Goal: Task Accomplishment & Management: Manage account settings

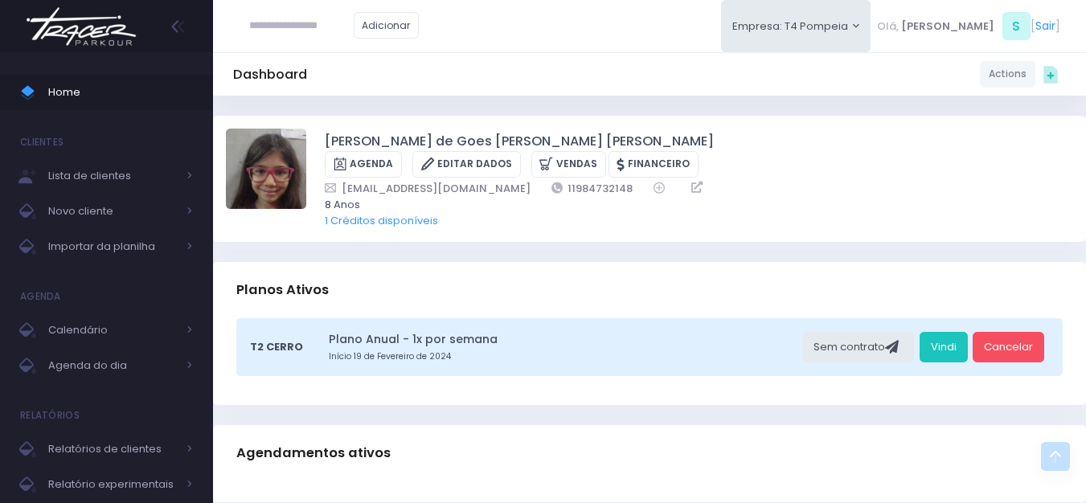
scroll to position [321, 0]
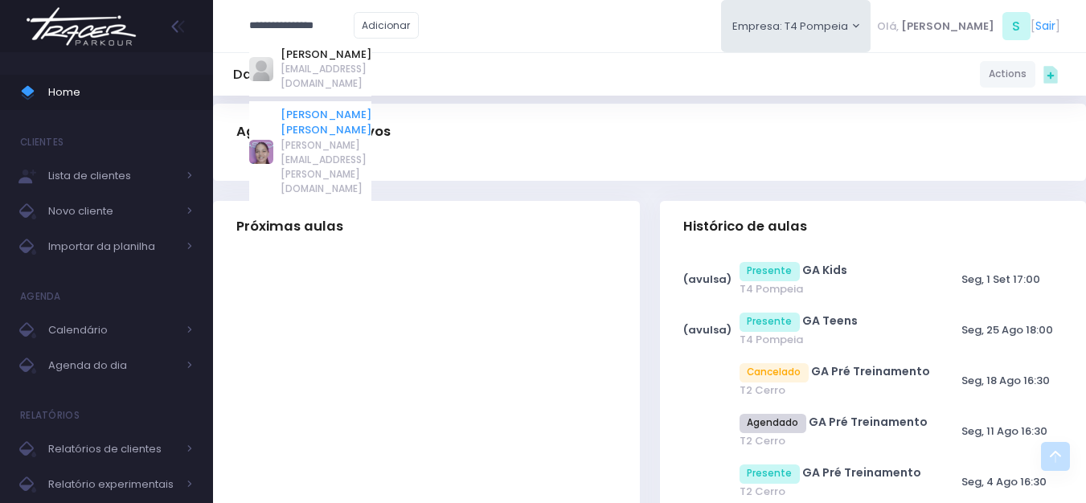
click at [341, 107] on link "Maria Carolina Franze Oliveira" at bounding box center [325, 122] width 91 height 31
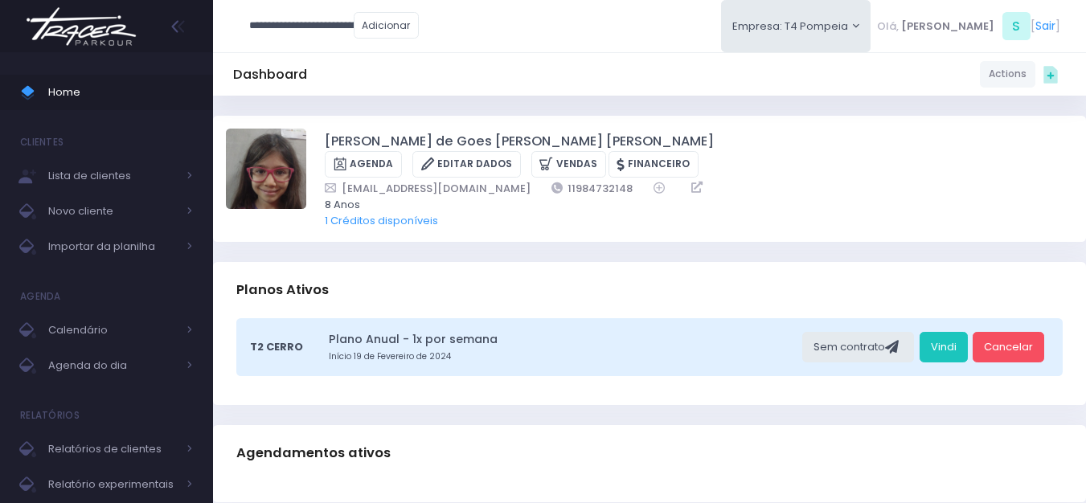
type input "**********"
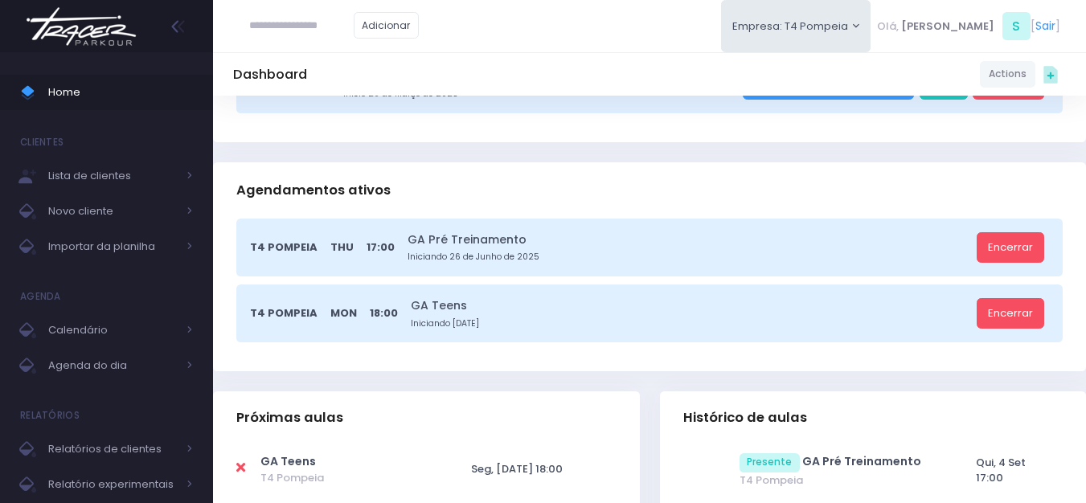
scroll to position [321, 0]
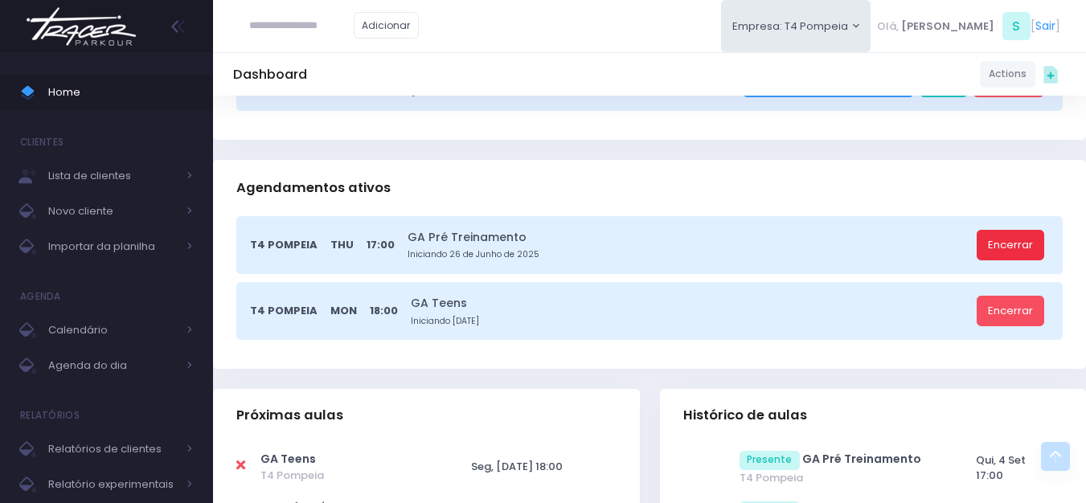
click at [1020, 253] on link "Encerrar" at bounding box center [1009, 245] width 67 height 31
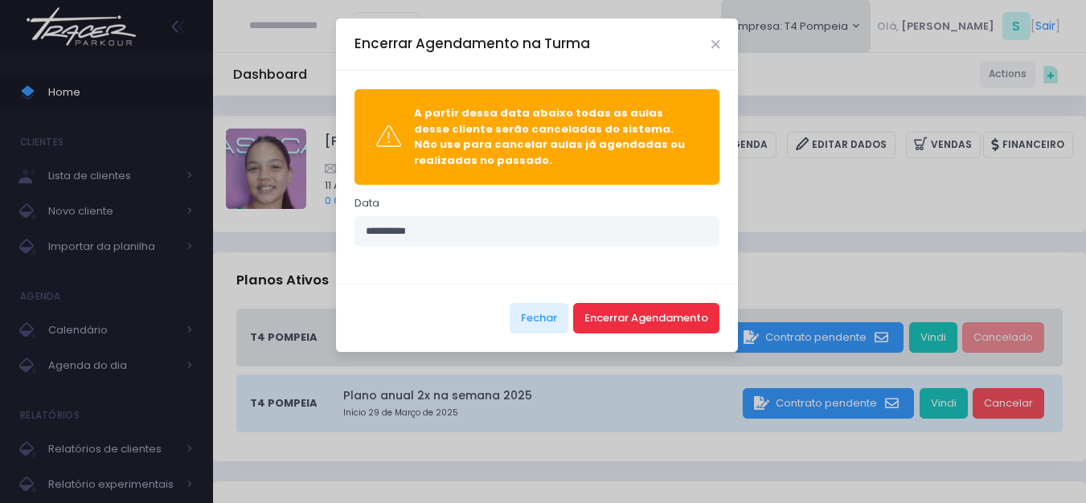
click at [692, 322] on button "Encerrar Agendamento" at bounding box center [646, 318] width 146 height 31
click at [652, 313] on button "Encerrar Agendamento" at bounding box center [646, 318] width 146 height 31
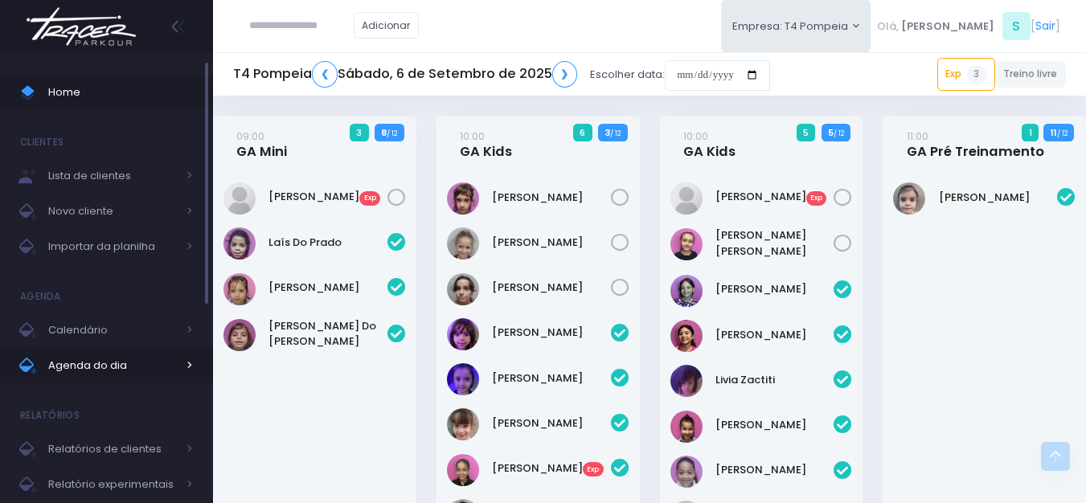
scroll to position [381, 0]
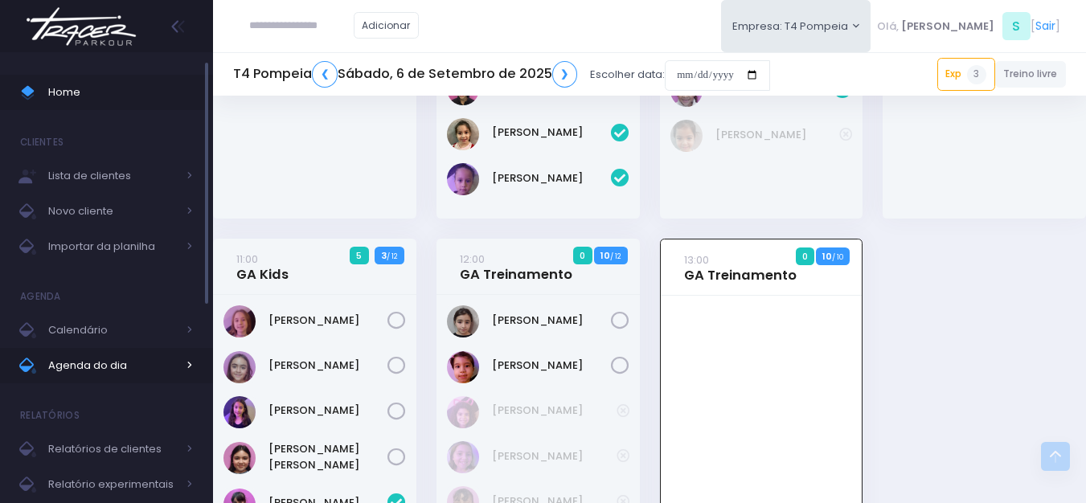
click at [70, 358] on span "Agenda do dia" at bounding box center [112, 365] width 129 height 21
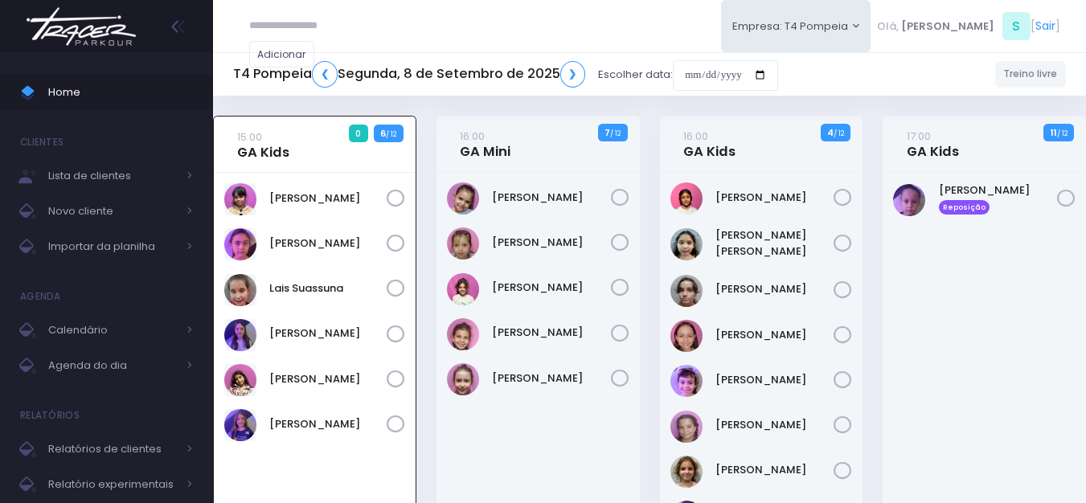
scroll to position [116, 0]
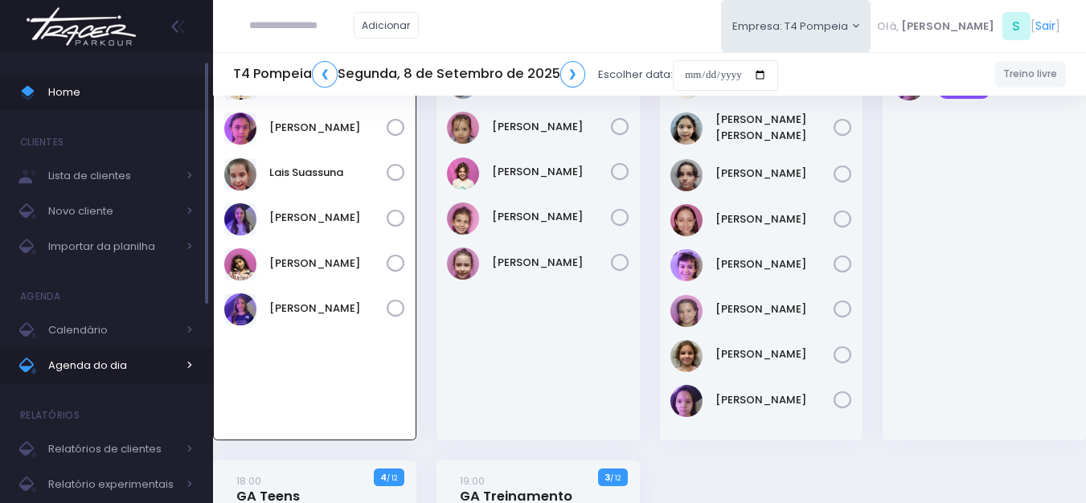
click at [96, 359] on span "Agenda do dia" at bounding box center [112, 365] width 129 height 21
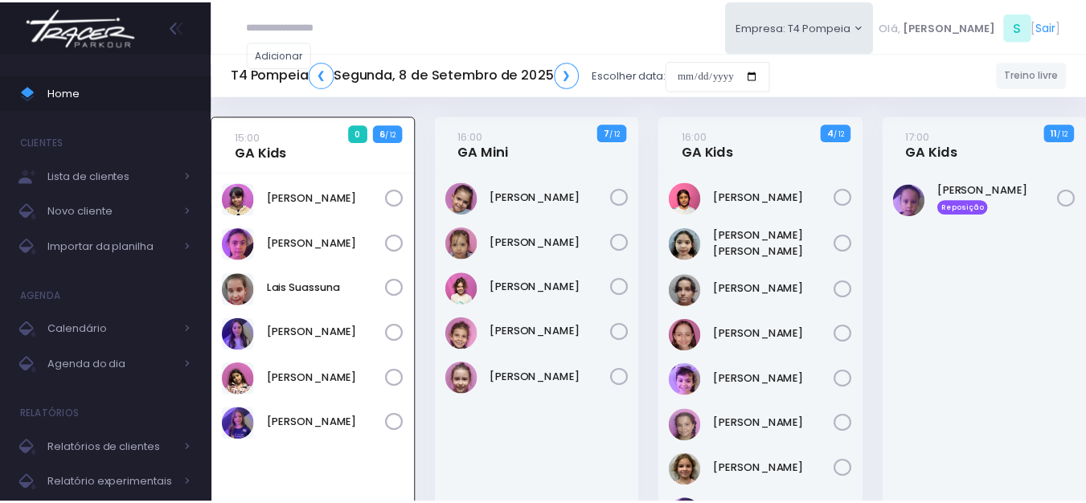
scroll to position [116, 0]
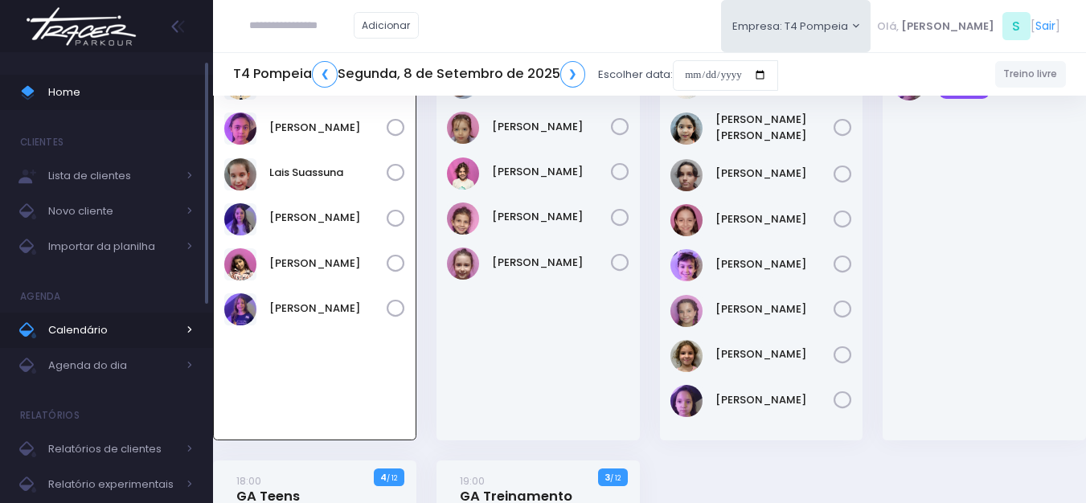
click at [107, 324] on span "Calendário" at bounding box center [112, 330] width 129 height 21
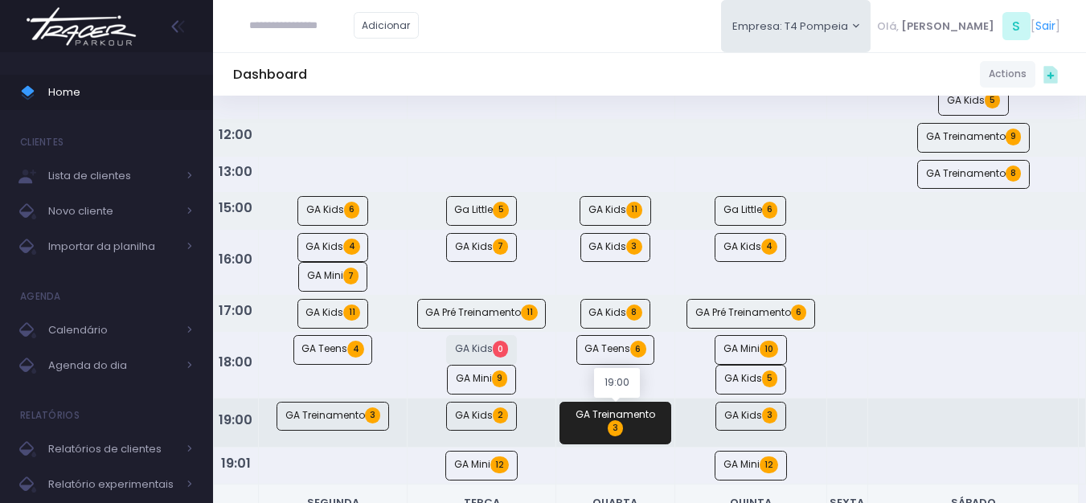
scroll to position [321, 0]
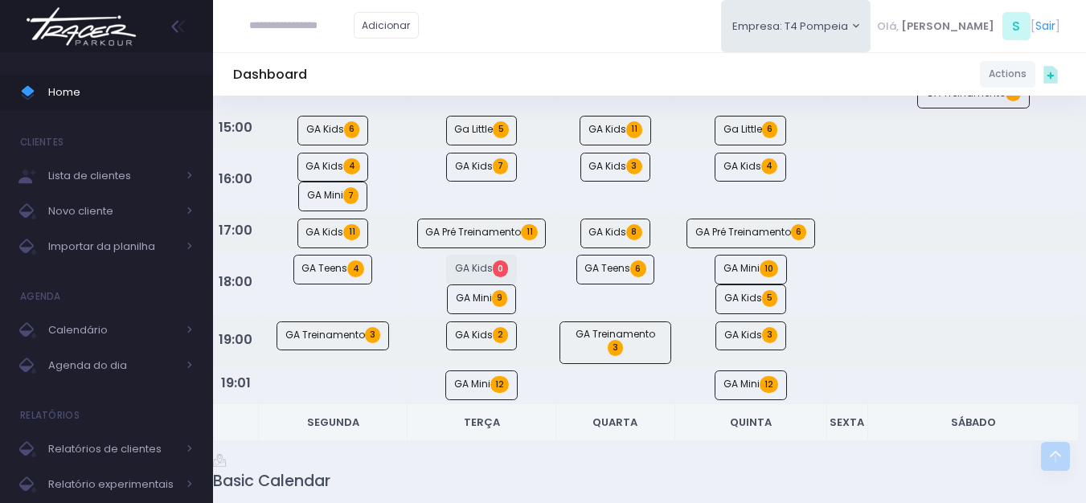
click at [88, 27] on img at bounding box center [81, 26] width 122 height 56
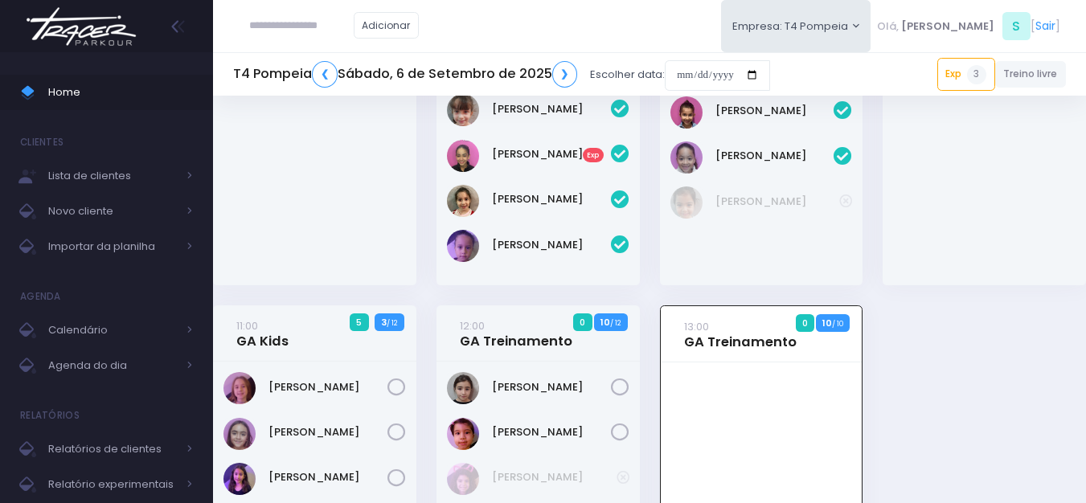
scroll to position [321, 0]
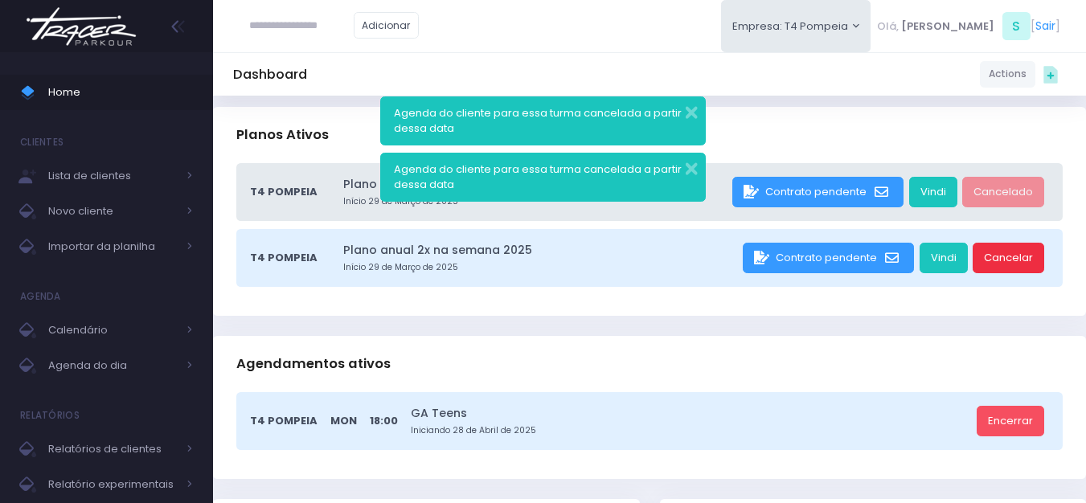
scroll to position [161, 0]
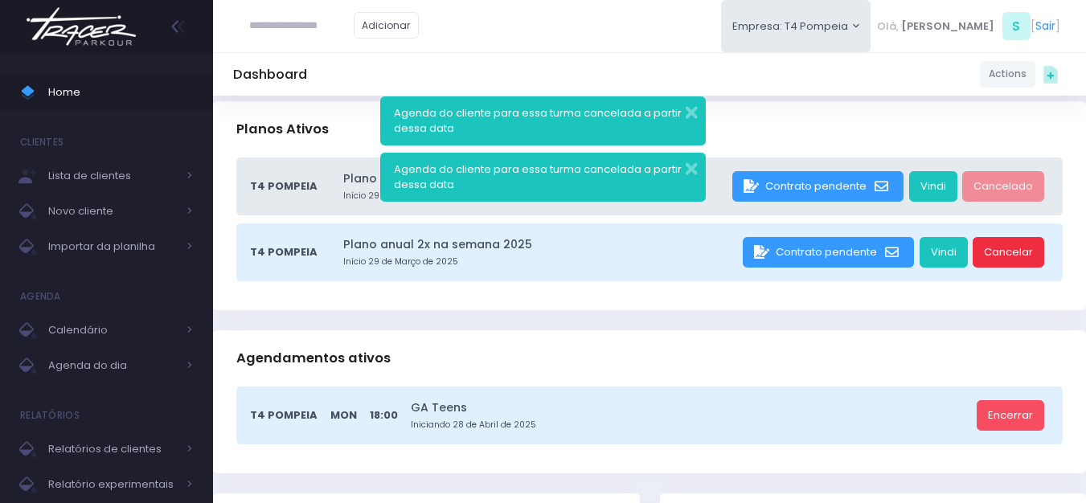
click at [1009, 243] on link "Cancelar" at bounding box center [1008, 252] width 72 height 31
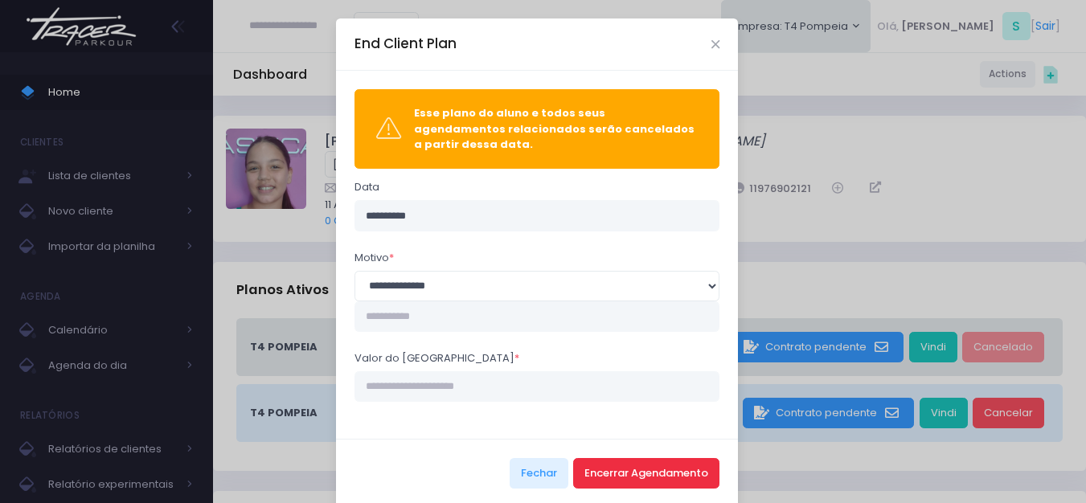
click at [701, 464] on button "Encerrar Agendamento" at bounding box center [646, 473] width 146 height 31
click at [600, 458] on button "Encerrar Agendamento" at bounding box center [646, 473] width 146 height 31
click at [853, 193] on div "**********" at bounding box center [543, 251] width 1086 height 503
click at [703, 47] on div "End Client Plan" at bounding box center [537, 44] width 402 height 52
click at [716, 45] on div "End Client Plan" at bounding box center [537, 44] width 402 height 52
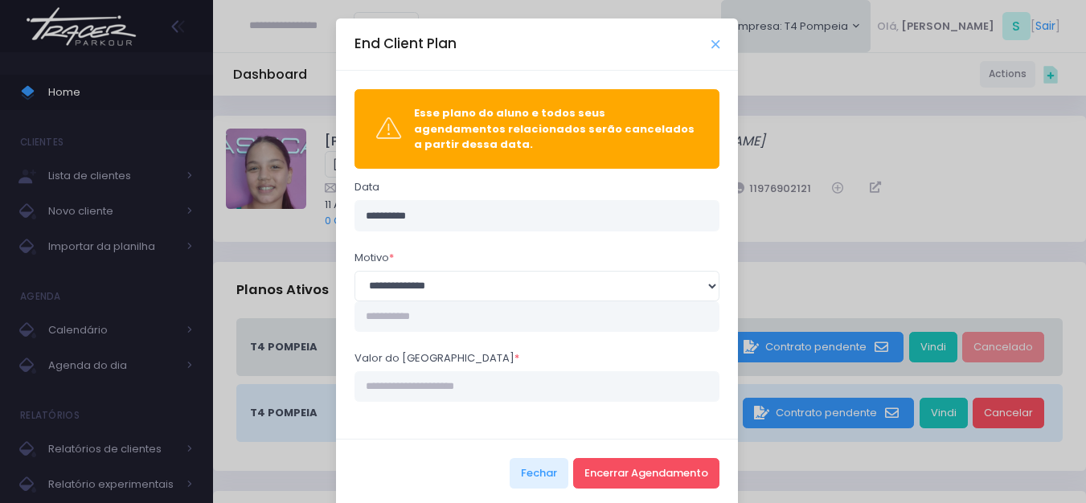
click at [711, 43] on icon "Close" at bounding box center [715, 45] width 8 height 12
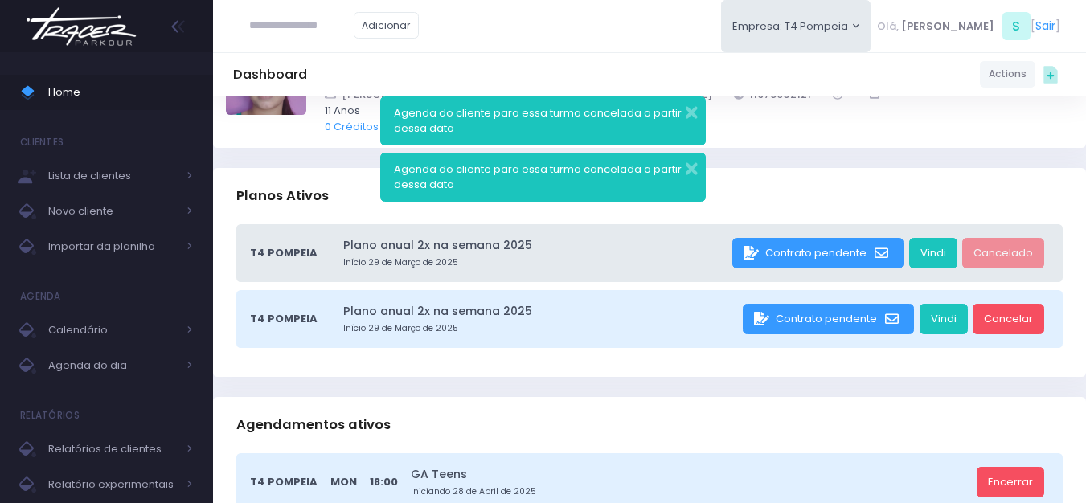
scroll to position [321, 0]
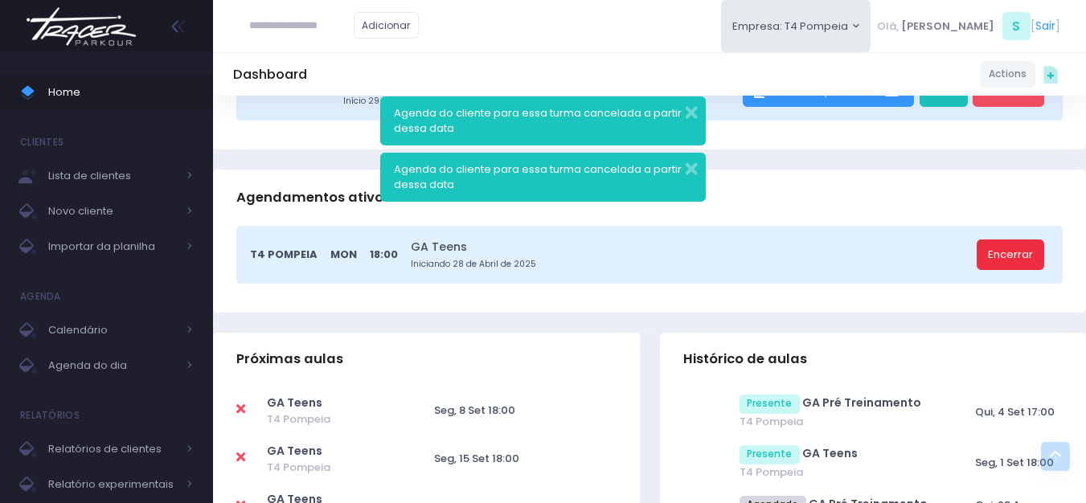
click at [994, 247] on link "Encerrar" at bounding box center [1009, 254] width 67 height 31
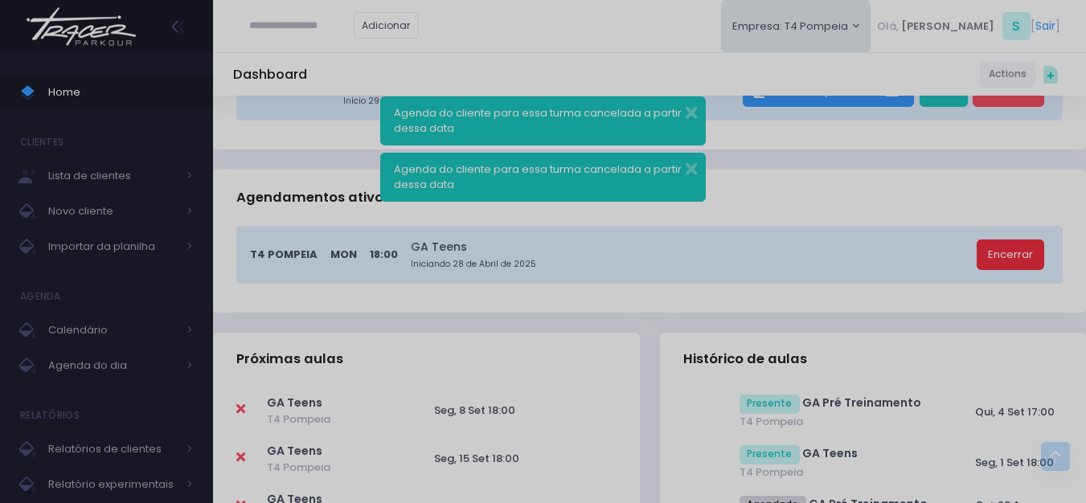
scroll to position [0, 0]
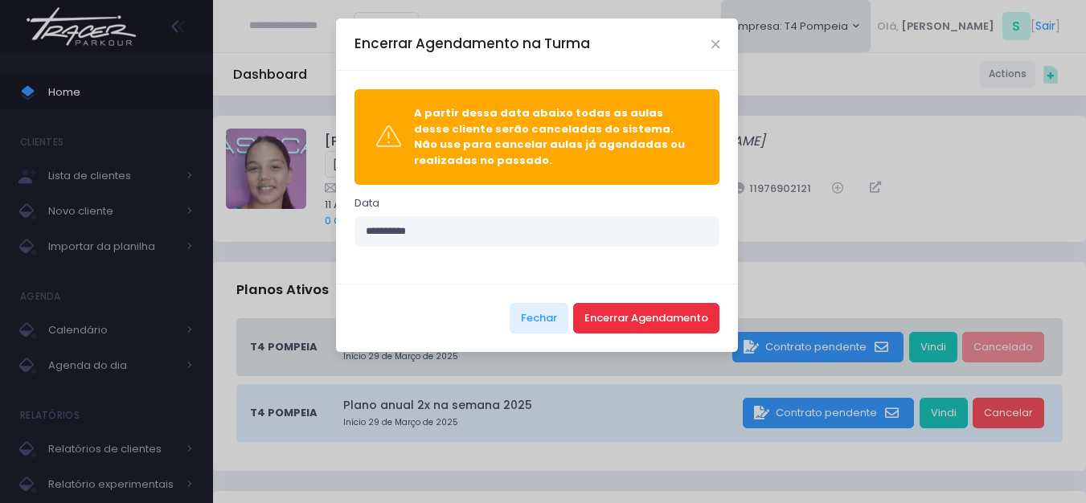
click at [640, 318] on button "Encerrar Agendamento" at bounding box center [646, 318] width 146 height 31
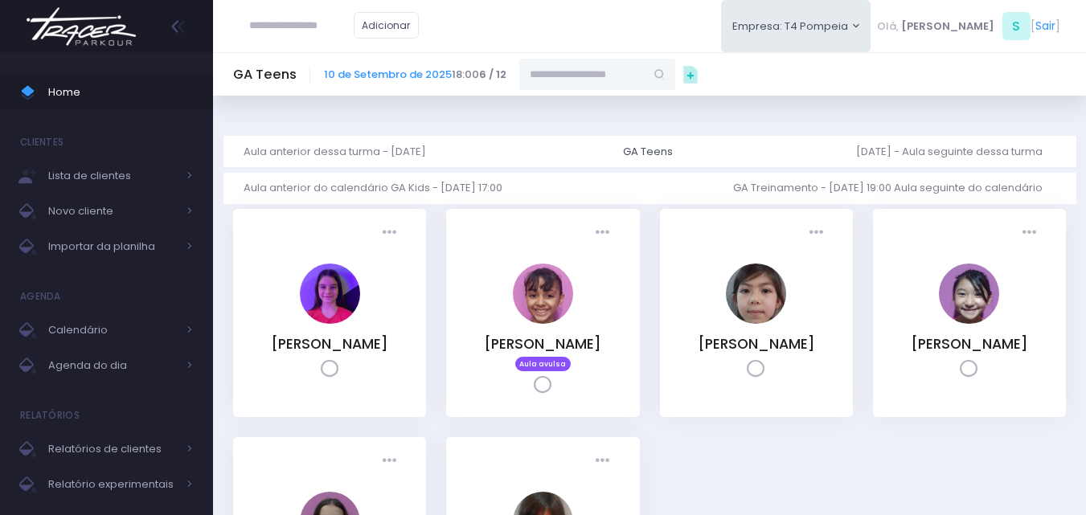
click at [644, 86] on input "text" at bounding box center [581, 74] width 125 height 31
type input "**********"
click at [624, 106] on link "Maria Carolina Franze Oliveira" at bounding box center [597, 103] width 93 height 16
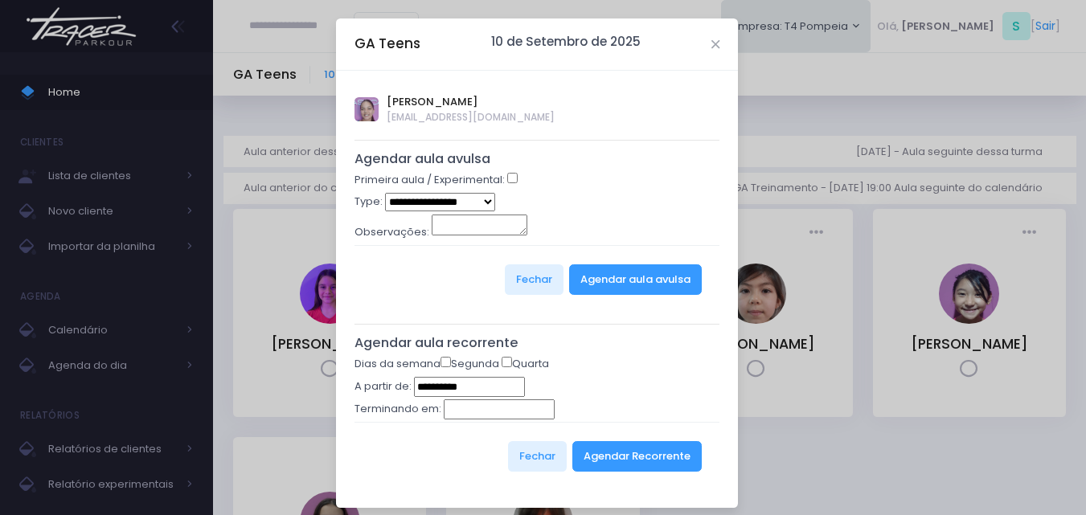
type input "**********"
click at [603, 464] on button "Agendar Recorrente" at bounding box center [636, 456] width 129 height 31
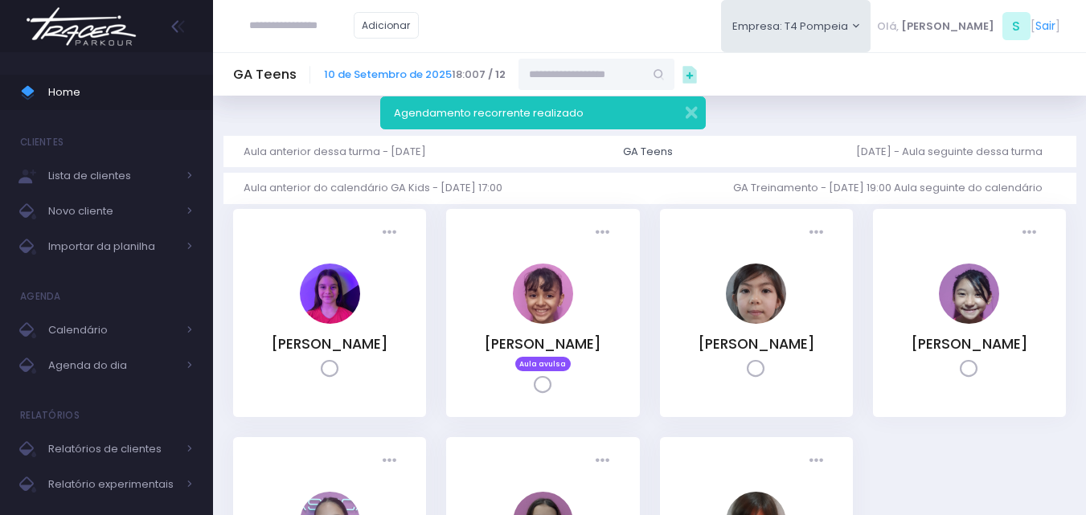
click at [78, 33] on img at bounding box center [81, 26] width 122 height 56
